Goal: Use online tool/utility: Utilize a website feature to perform a specific function

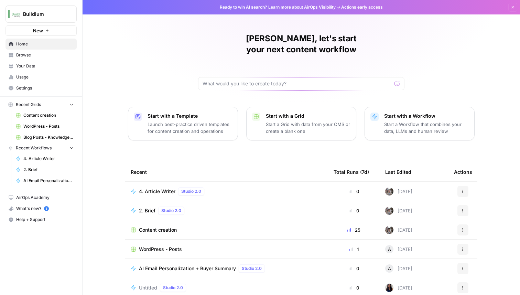
click at [47, 18] on button "Buildium" at bounding box center [40, 13] width 71 height 17
type input "monday"
click button "Monday.com" at bounding box center [62, 51] width 110 height 11
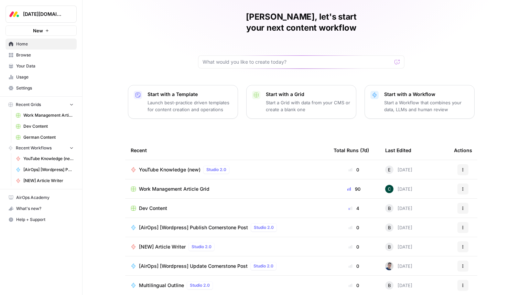
scroll to position [21, 0]
click at [177, 186] on span "Work Management Article Grid" at bounding box center [174, 189] width 70 height 7
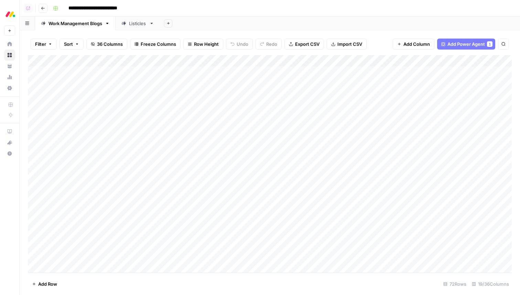
click at [449, 39] on button "Add Power Agent 1" at bounding box center [466, 43] width 58 height 11
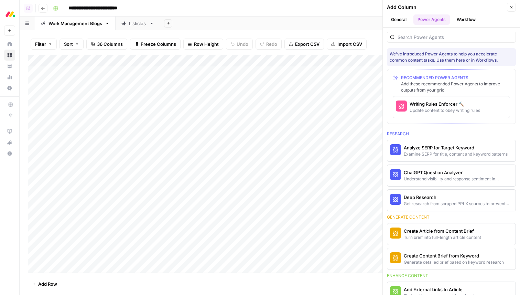
click at [510, 7] on icon "button" at bounding box center [511, 7] width 4 height 4
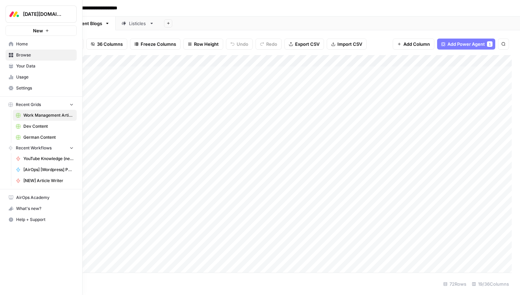
click at [34, 16] on span "[DATE][DOMAIN_NAME]" at bounding box center [44, 14] width 42 height 7
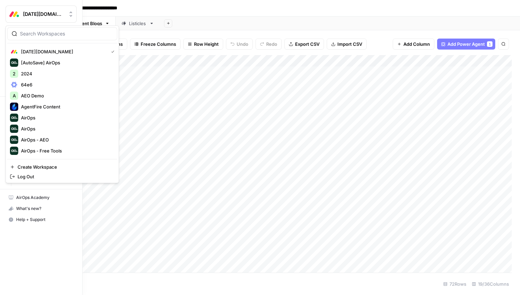
type input "l"
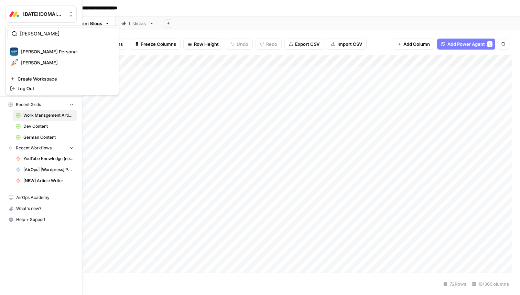
type input "[PERSON_NAME]"
click button "[PERSON_NAME]" at bounding box center [62, 62] width 110 height 11
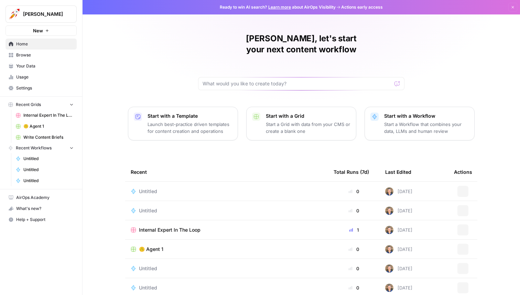
click at [51, 31] on button "New" at bounding box center [40, 30] width 71 height 10
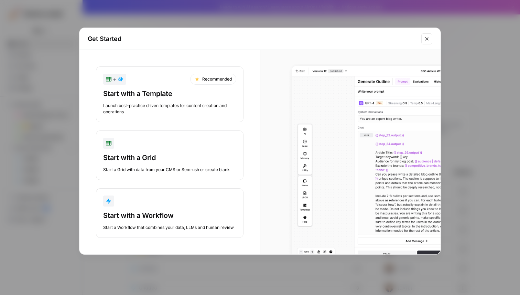
click at [159, 203] on div "button" at bounding box center [169, 200] width 133 height 11
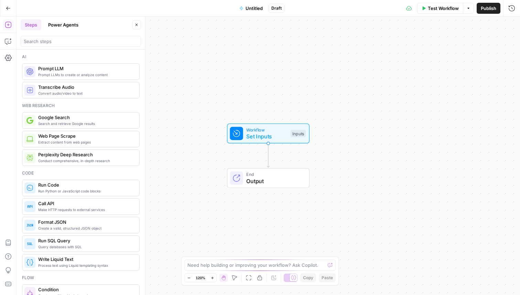
click at [56, 23] on button "Power Agents" at bounding box center [63, 24] width 38 height 11
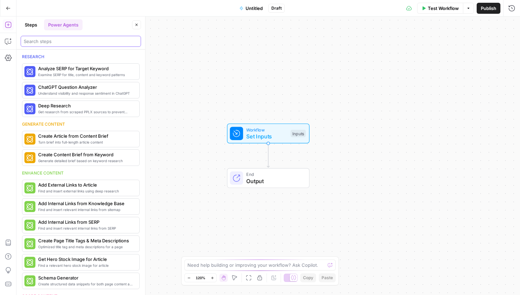
click at [60, 42] on input "search" at bounding box center [81, 41] width 114 height 7
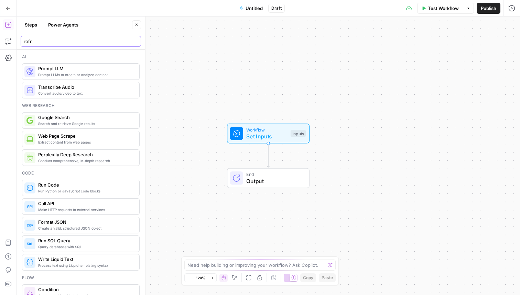
type input "refre"
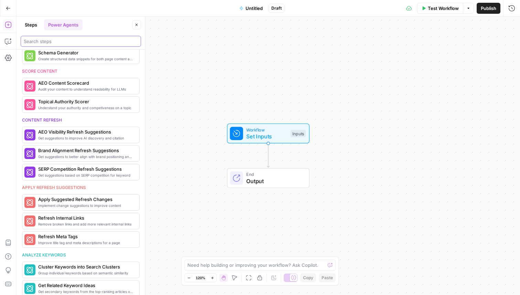
scroll to position [258, 0]
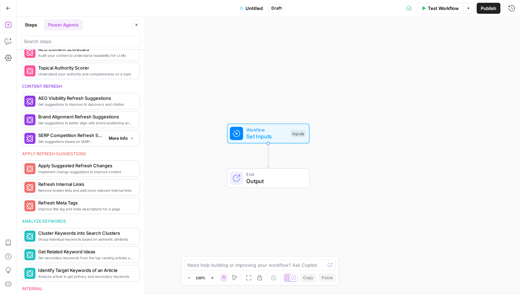
click at [73, 136] on span "SERP Competition Refresh Suggestions" at bounding box center [70, 135] width 65 height 7
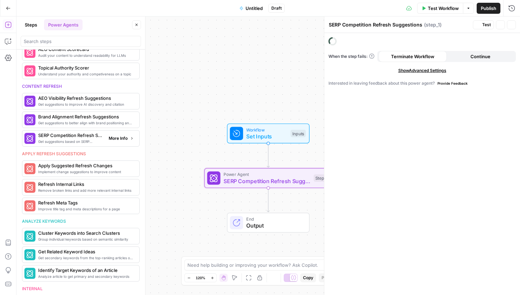
scroll to position [354, 0]
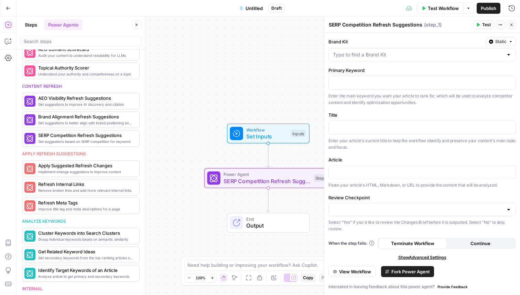
click at [363, 269] on span "View Workflow" at bounding box center [355, 271] width 32 height 7
